Goal: Check status

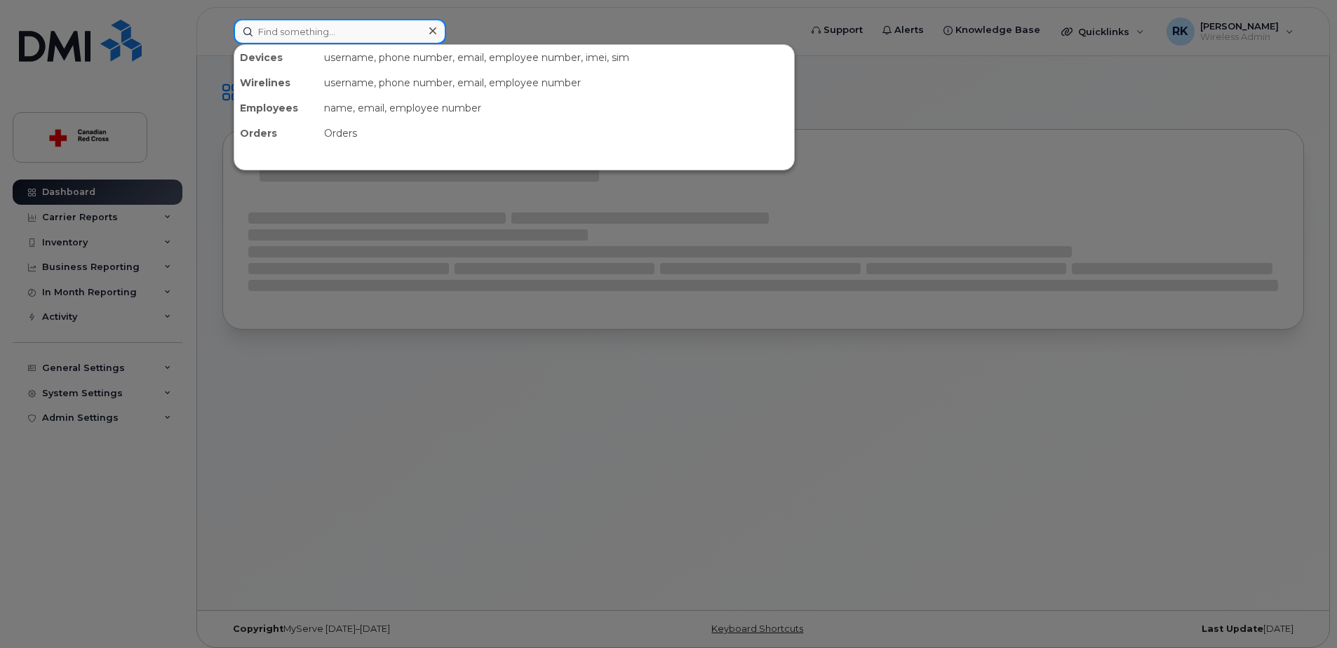
click at [375, 33] on input at bounding box center [340, 31] width 212 height 25
paste input "343-572-5101"
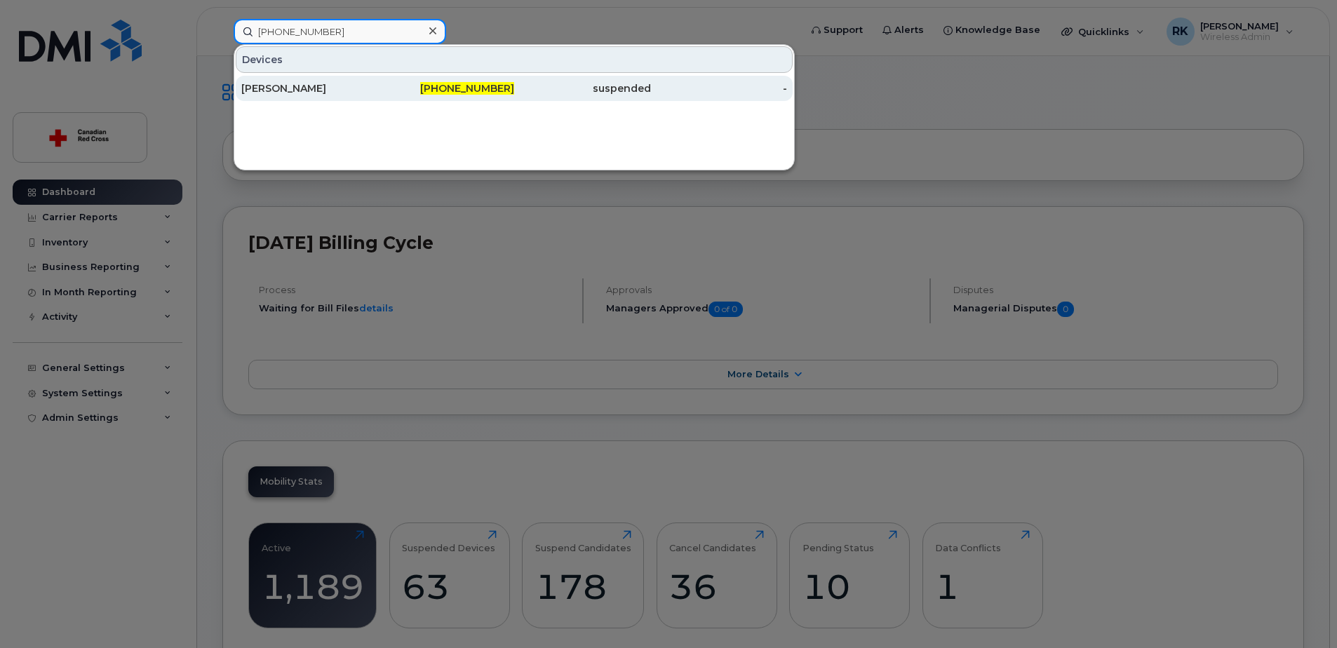
type input "343-572-5101"
click at [389, 86] on div "343-572-5101" at bounding box center [446, 88] width 137 height 14
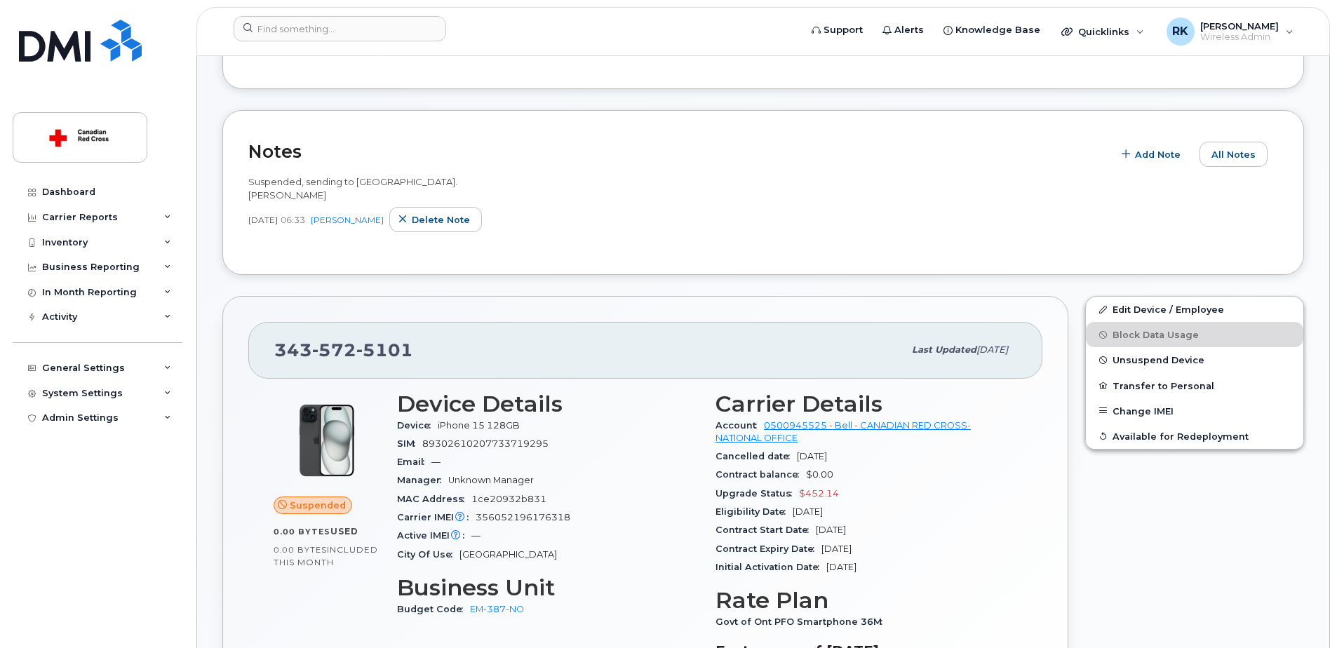
scroll to position [421, 0]
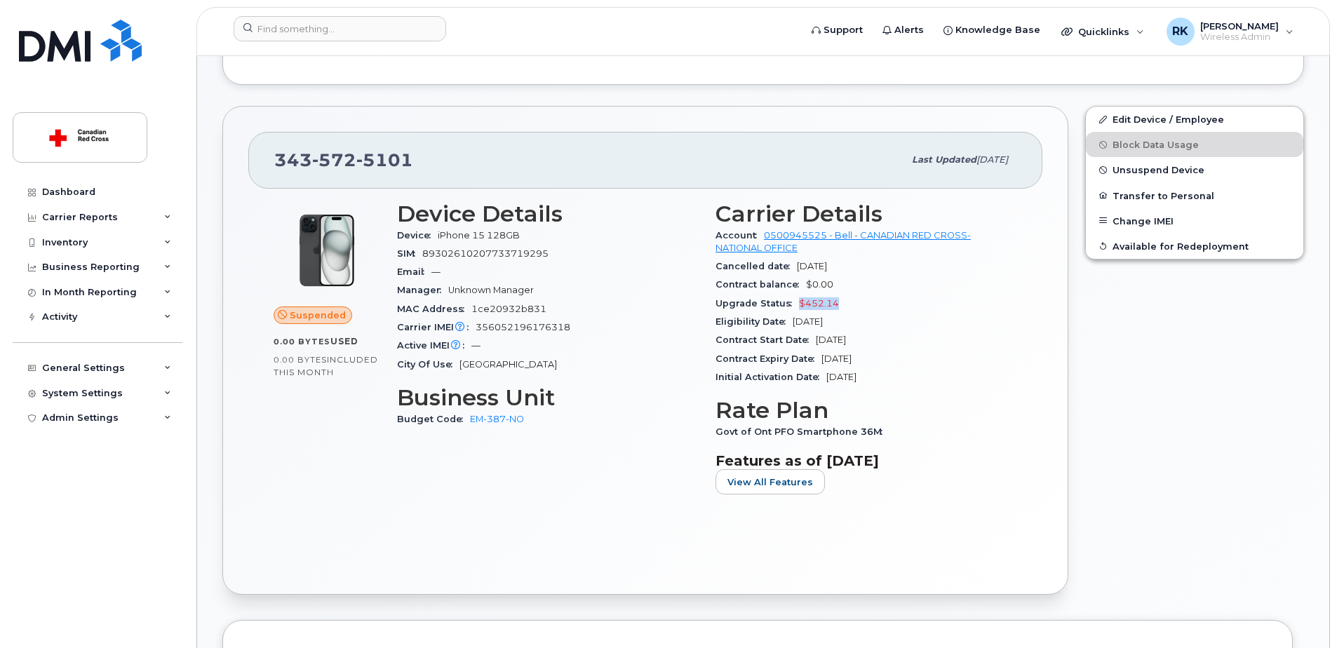
drag, startPoint x: 846, startPoint y: 301, endPoint x: 798, endPoint y: 306, distance: 47.9
click at [798, 306] on div "Upgrade Status $452.14" at bounding box center [866, 304] width 302 height 18
drag, startPoint x: 885, startPoint y: 356, endPoint x: 717, endPoint y: 362, distance: 168.4
click at [717, 362] on div "Contract Expiry Date May 06, 2028" at bounding box center [866, 359] width 302 height 18
click at [917, 346] on div "Contract Start Date Sep 27, 2024" at bounding box center [866, 340] width 302 height 18
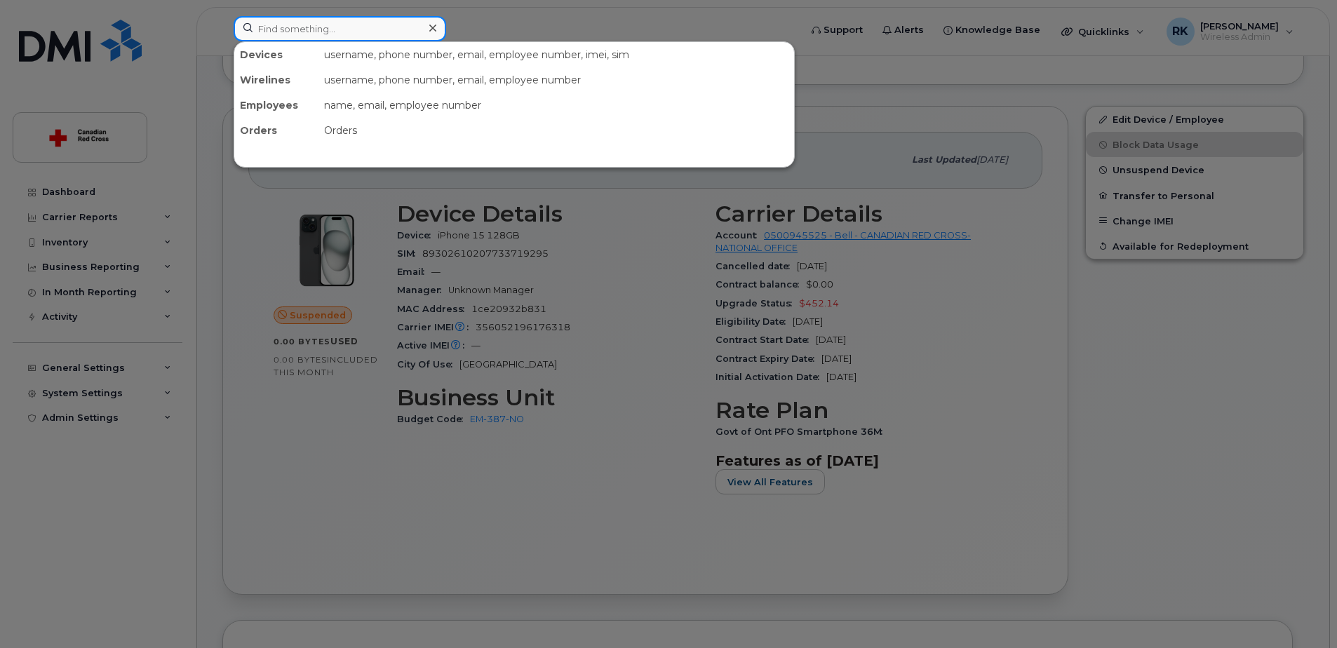
click at [350, 31] on input at bounding box center [340, 28] width 212 height 25
paste input "604 345 1583"
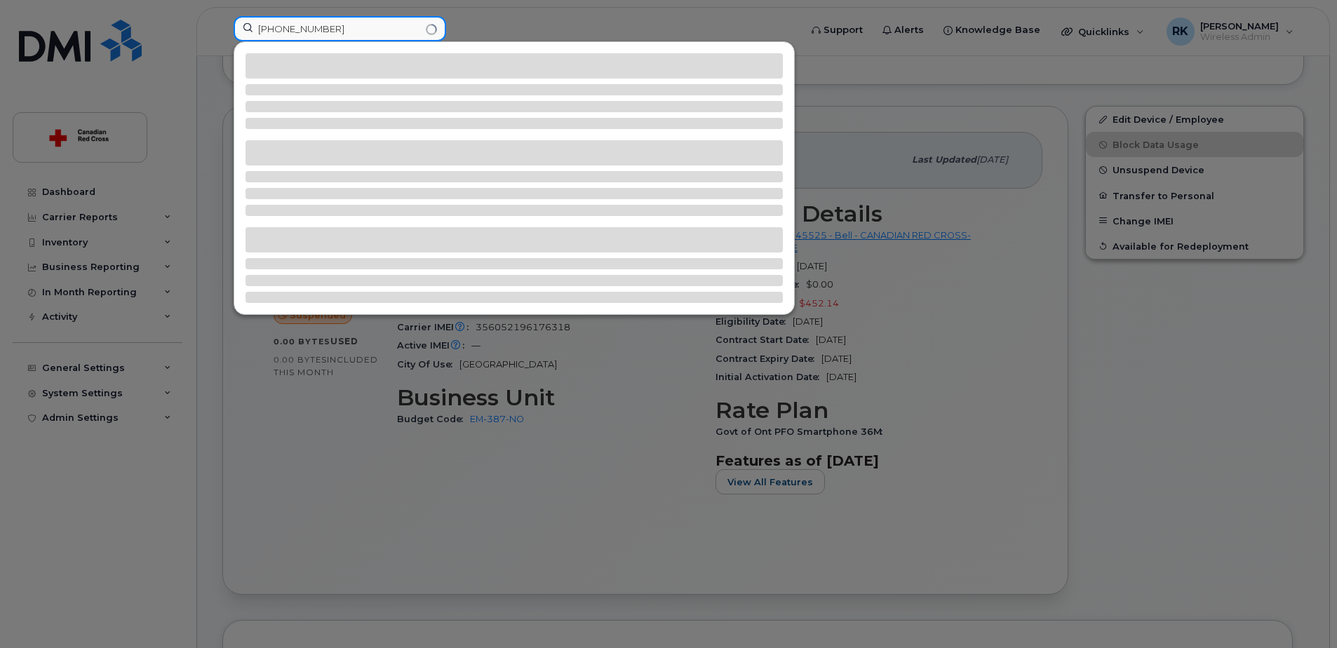
type input "604 345 1583"
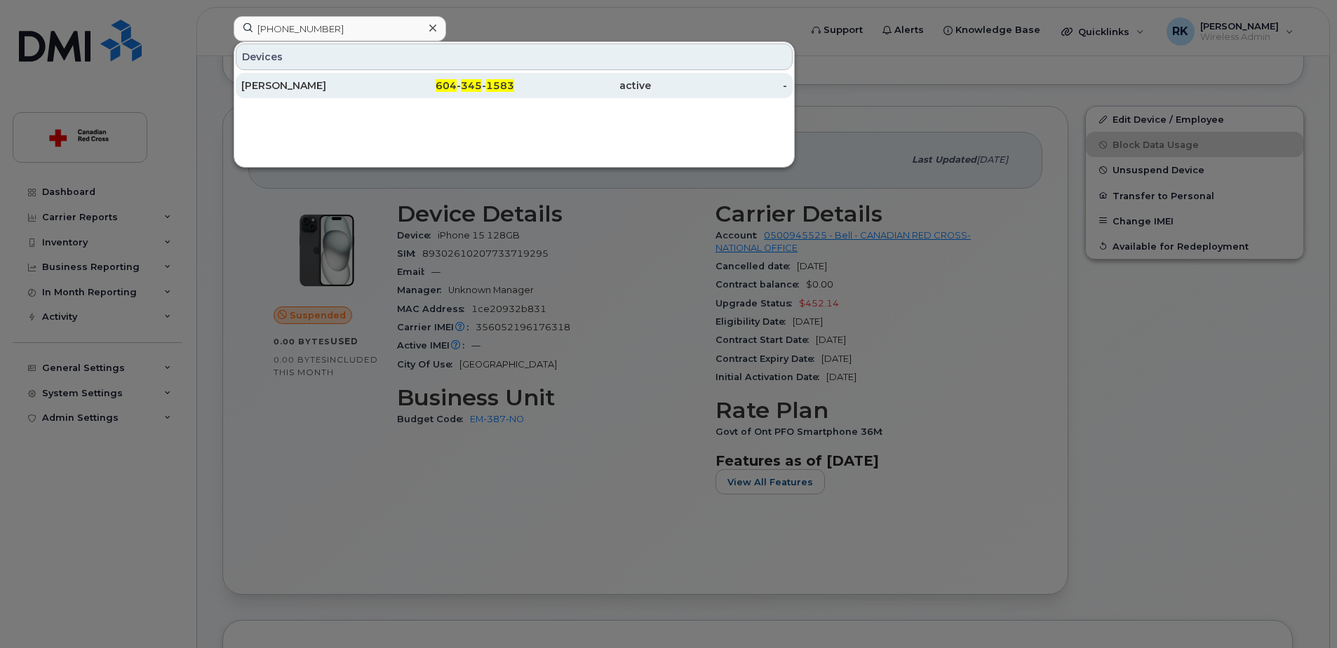
click at [327, 83] on div "[PERSON_NAME]" at bounding box center [309, 86] width 137 height 14
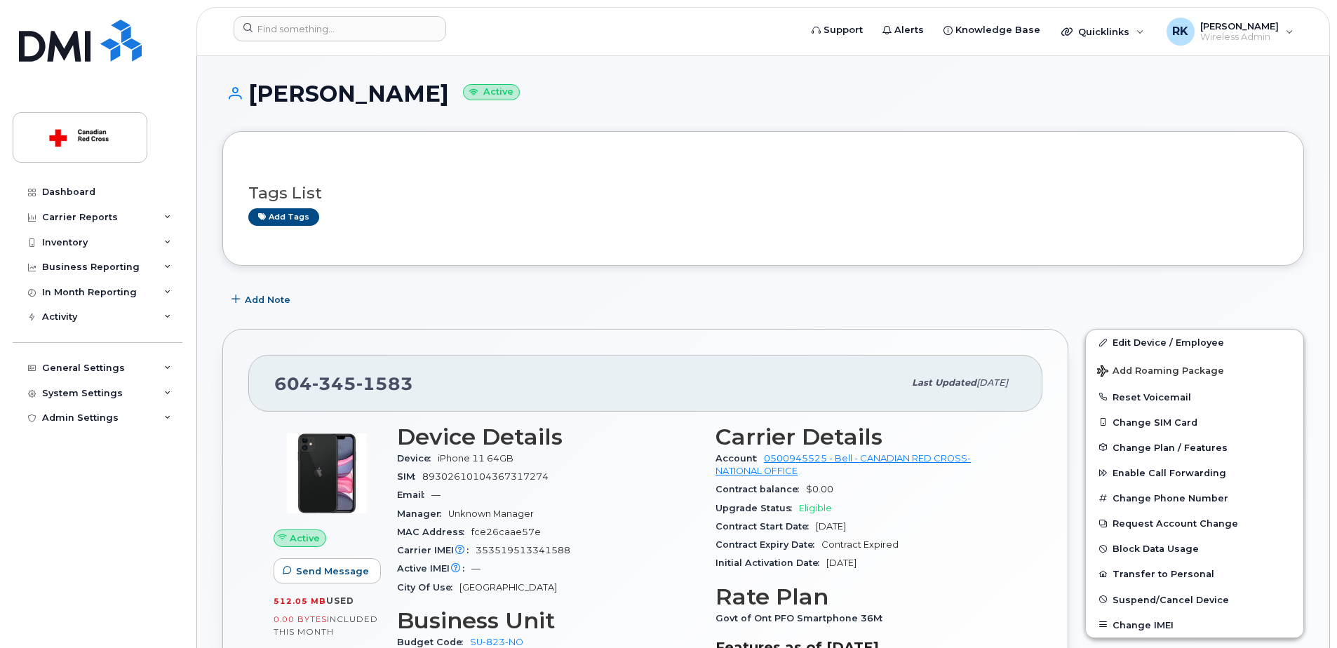
click at [1155, 309] on div "Add Note" at bounding box center [762, 299] width 1081 height 25
